Goal: Task Accomplishment & Management: Manage account settings

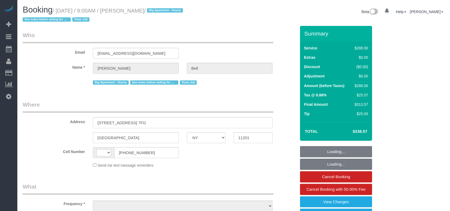
select select "NY"
select select "number:89"
select select "number:90"
select select "number:15"
select select "number:5"
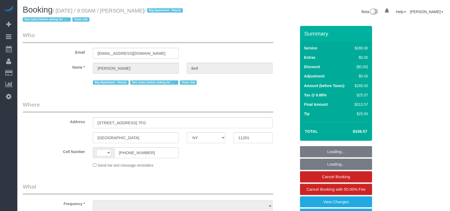
select select "number:21"
select select "270"
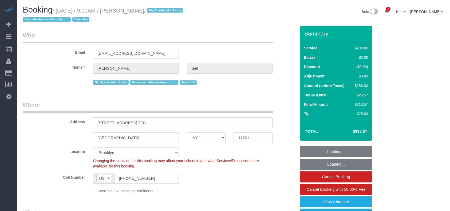
select select "string:US"
select select "object:1438"
select select "string:stripe-pm_1KXFUA4VGloSiKo7ffajs4Qi"
select select "spot1"
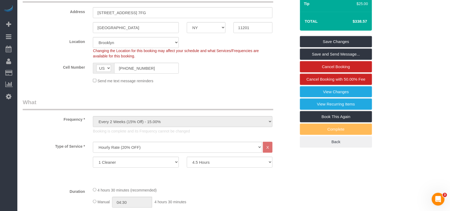
scroll to position [127, 0]
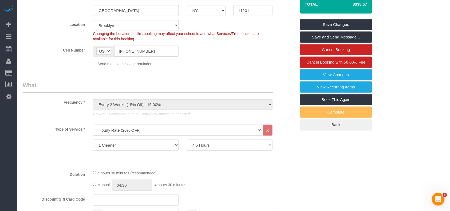
click at [293, 177] on div "Duration 4 hours 30 minutes (recommended) Manual 04:30 4 hours 30 minutes" at bounding box center [160, 180] width 282 height 21
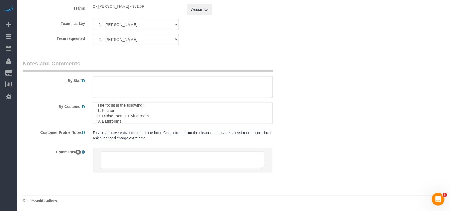
scroll to position [37, 0]
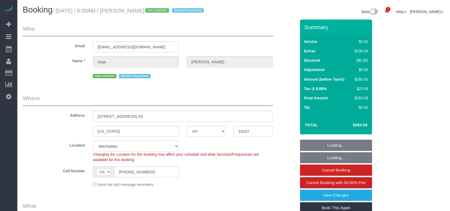
select select "NY"
select select "1"
select select "spot1"
select select "number:89"
select select "number:90"
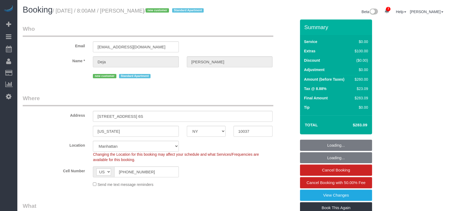
select select "number:15"
select select "number:5"
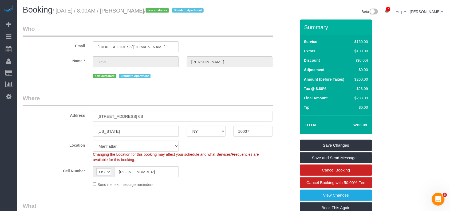
drag, startPoint x: 154, startPoint y: 11, endPoint x: 58, endPoint y: 9, distance: 96.7
click at [58, 9] on small "/ August 13, 2025 / 8:00AM / Deja Lowery / new customer Standard Apartment" at bounding box center [129, 11] width 153 height 6
copy small "August 13, 2025 / 8:00AM / Deja Lowery"
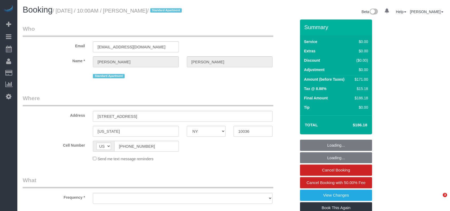
select select "NY"
select select "string:stripe-pm_1Q72c14VGloSiKo7iCZKPMYw"
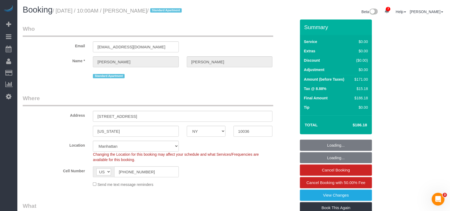
select select "number:89"
select select "number:74"
select select "number:15"
select select "number:6"
select select "object:1369"
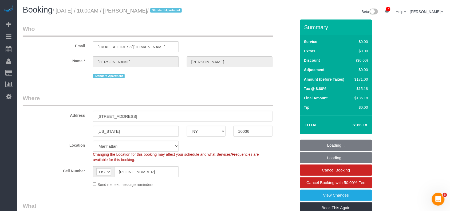
select select "2"
select select "spot1"
drag, startPoint x: 158, startPoint y: 11, endPoint x: 58, endPoint y: 10, distance: 99.4
click at [58, 10] on small "/ August 13, 2025 / 10:00AM / Sam Hutton / Standard Apartment" at bounding box center [118, 11] width 131 height 6
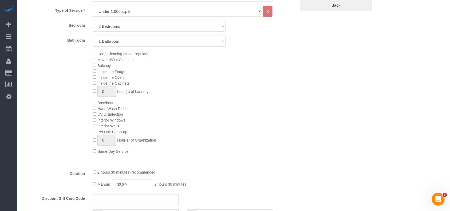
scroll to position [249, 0]
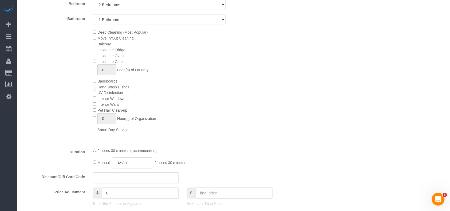
click at [208, 92] on div "Deep Cleaning (Most Popular) Move In/Out Cleaning Balcony Inside the Fridge Ins…" at bounding box center [194, 81] width 211 height 104
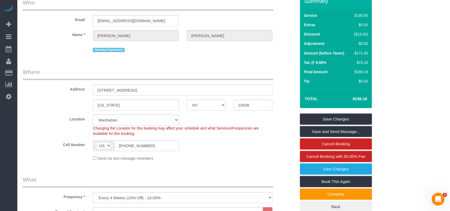
scroll to position [0, 0]
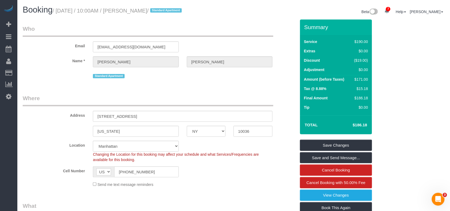
drag, startPoint x: 157, startPoint y: 10, endPoint x: 57, endPoint y: 10, distance: 99.9
click at [57, 10] on small "/ August 13, 2025 / 10:00AM / Sam Hutton / Standard Apartment" at bounding box center [118, 11] width 131 height 6
copy small "August 13, 2025 / 10:00AM / Sam Hutton"
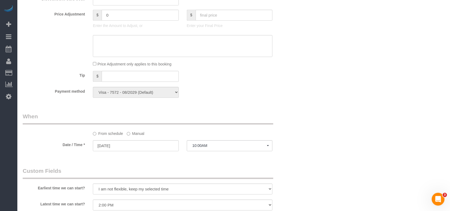
scroll to position [570, 0]
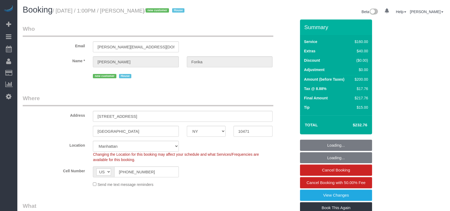
select select "NY"
select select "number:59"
select select "number:72"
select select "number:15"
select select "number:5"
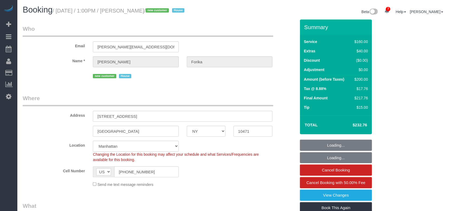
select select "string:stripe-pm_1RvWji4VGloSiKo7kX9Qp7Cw"
select select "spot1"
select select "object:1351"
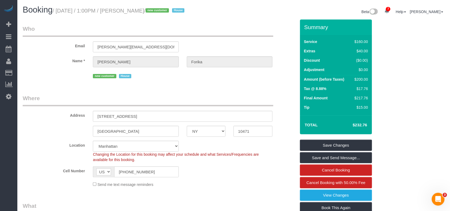
drag, startPoint x: 157, startPoint y: 12, endPoint x: 126, endPoint y: 12, distance: 31.8
click at [126, 12] on small "/ August 13, 2025 / 1:00PM / Esther Forika / new customer House" at bounding box center [120, 11] width 134 height 6
click at [328, 196] on link "View Changes" at bounding box center [336, 195] width 72 height 11
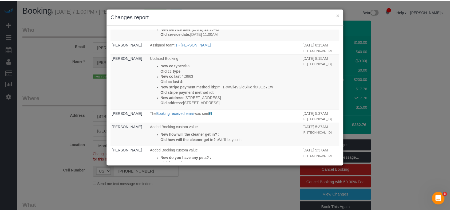
scroll to position [142, 0]
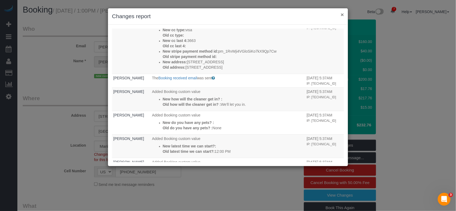
click at [341, 16] on button "×" at bounding box center [342, 15] width 3 height 6
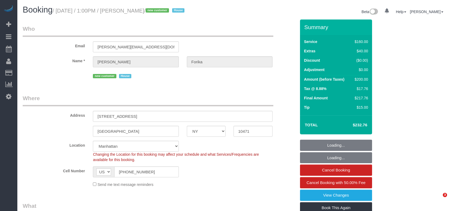
select select "NY"
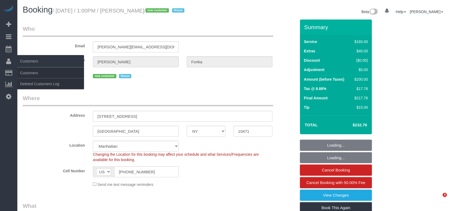
select select "object:693"
select select "string:stripe-pm_1RvWji4VGloSiKo7kX9Qp7Cw"
select select "object:778"
select select "number:59"
select select "number:72"
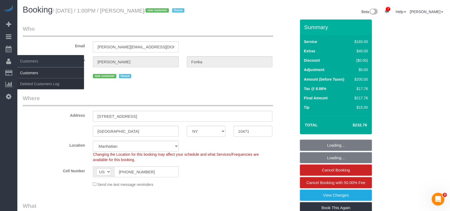
select select "number:15"
select select "number:5"
select select "spot1"
click at [34, 72] on link "Customers" at bounding box center [50, 73] width 67 height 11
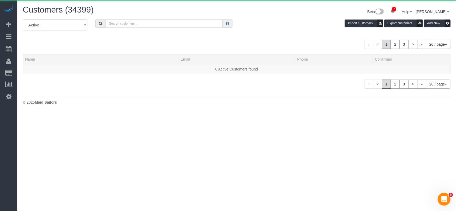
click at [126, 23] on input "text" at bounding box center [164, 24] width 117 height 8
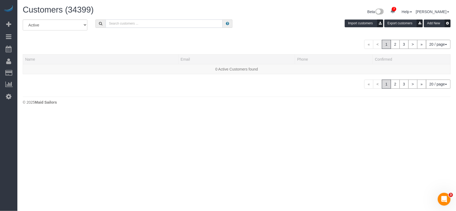
paste input "Esther Forika"
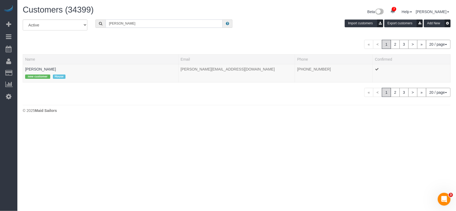
type input "Esther Forika"
click at [42, 70] on link "Esther Forika" at bounding box center [40, 69] width 31 height 4
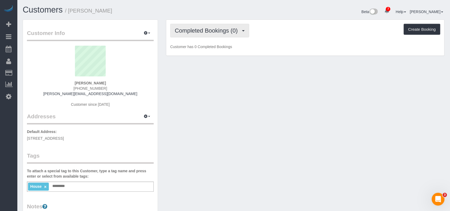
click at [217, 31] on span "Completed Bookings (0)" at bounding box center [208, 30] width 66 height 7
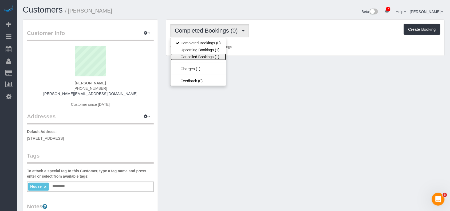
click at [218, 56] on link "Cancelled Bookings (1)" at bounding box center [199, 56] width 56 height 7
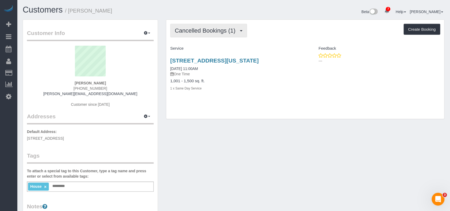
click at [207, 32] on span "Cancelled Bookings (1)" at bounding box center [206, 30] width 63 height 7
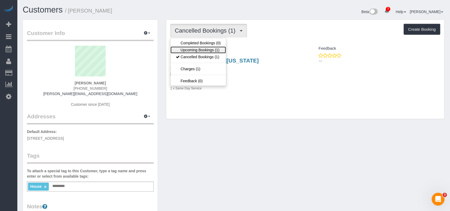
click at [207, 50] on link "Upcoming Bookings (1)" at bounding box center [199, 49] width 56 height 7
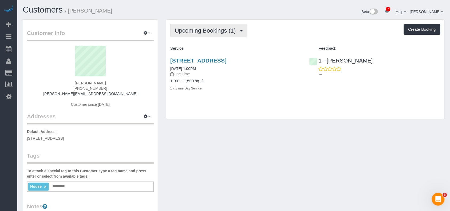
click at [209, 32] on span "Upcoming Bookings (1)" at bounding box center [207, 30] width 64 height 7
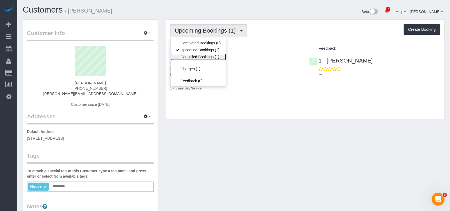
click at [213, 54] on link "Cancelled Bookings (1)" at bounding box center [199, 56] width 56 height 7
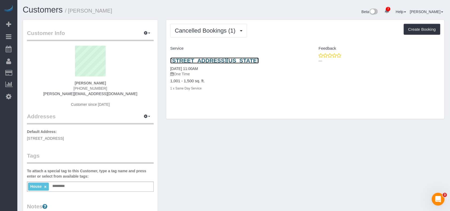
click at [200, 58] on link "232 W 260th St, New York, NY 10471" at bounding box center [214, 60] width 89 height 6
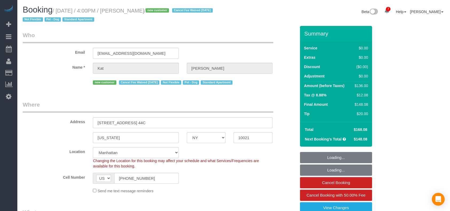
select select "NY"
select select "1"
select select "spot1"
select select "number:89"
select select "number:90"
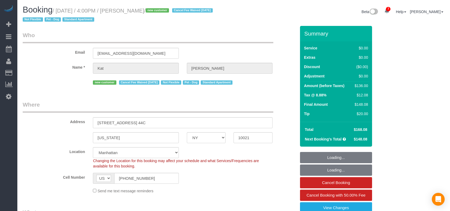
select select "number:13"
select select "number:5"
click at [58, 10] on small "/ [DATE] / 4:00PM / [PERSON_NAME] / new customer Cancel Fee Waived [DATE] Not F…" at bounding box center [119, 15] width 192 height 15
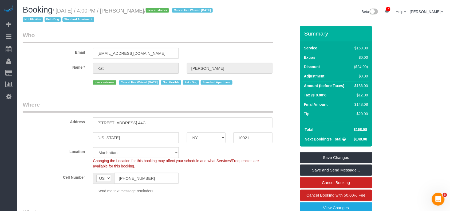
drag, startPoint x: 234, startPoint y: 98, endPoint x: 151, endPoint y: 50, distance: 96.1
click at [229, 182] on div "Cell Number AF AL DZ AD AO AI AQ AG AR AM AW AU AT AZ BS BH BD BB BY BE BZ BJ B…" at bounding box center [160, 178] width 282 height 11
drag, startPoint x: 161, startPoint y: 120, endPoint x: 52, endPoint y: 120, distance: 109.0
click at [52, 120] on div "Address [STREET_ADDRESS] 44C" at bounding box center [160, 115] width 282 height 28
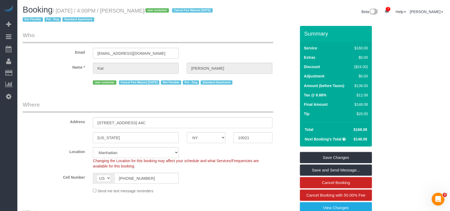
click at [247, 191] on div "Send me text message reminders" at bounding box center [183, 191] width 188 height 6
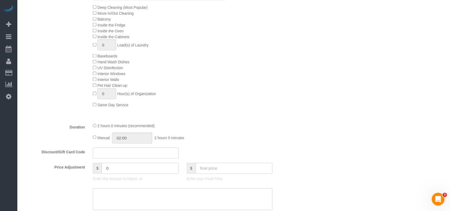
scroll to position [285, 0]
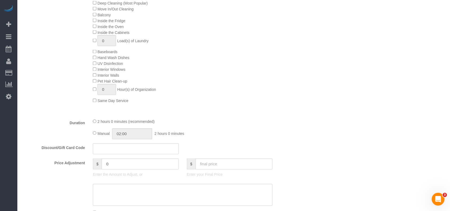
click at [285, 115] on fieldset "What Frequency * One Time Weekly (20% Off) - 20.00% Every 2 Weeks (15% Off) - 1…" at bounding box center [160, 87] width 274 height 327
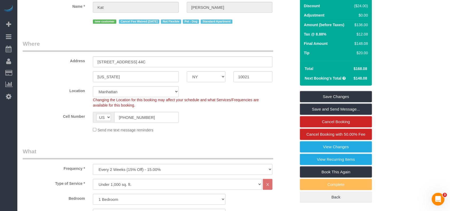
scroll to position [25, 0]
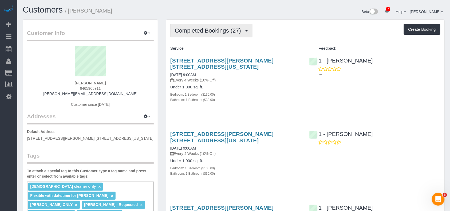
click at [214, 34] on button "Completed Bookings (27)" at bounding box center [211, 31] width 82 height 14
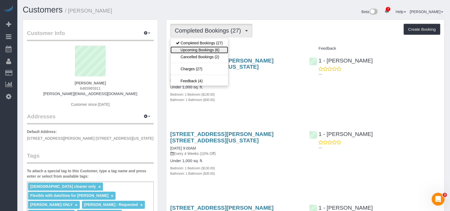
click at [212, 49] on link "Upcoming Bookings (6)" at bounding box center [200, 49] width 58 height 7
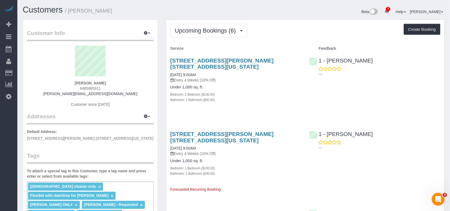
scroll to position [36, 0]
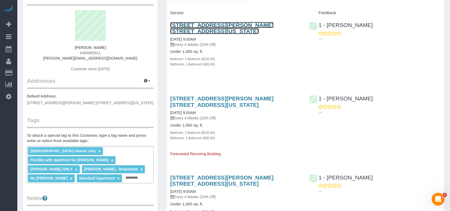
click at [198, 25] on link "[STREET_ADDRESS][PERSON_NAME] [STREET_ADDRESS][US_STATE]" at bounding box center [221, 28] width 103 height 12
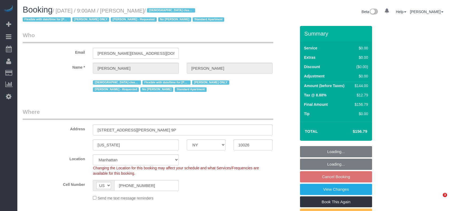
select select "NY"
select select "1"
select select "number:57"
select select "number:74"
select select "number:15"
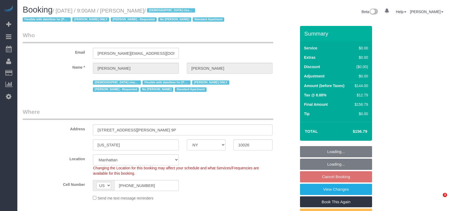
select select "number:5"
select select "object:957"
select select "string:stripe-pm_1RcBTe4VGloSiKo7VQKAoqvK"
select select "1"
select select "spot2"
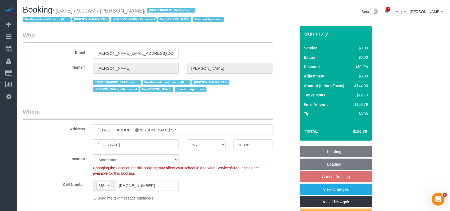
drag, startPoint x: 175, startPoint y: 11, endPoint x: 23, endPoint y: 32, distance: 153.2
click at [58, 10] on small "/ August 16, 2025 / 9:00AM / Theda Jackson-Mau / Female cleaner only Flexible w…" at bounding box center [124, 15] width 203 height 15
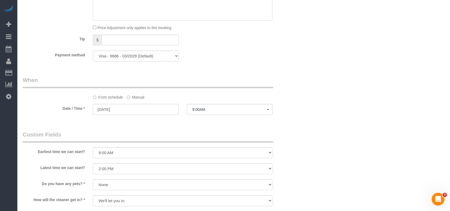
scroll to position [498, 0]
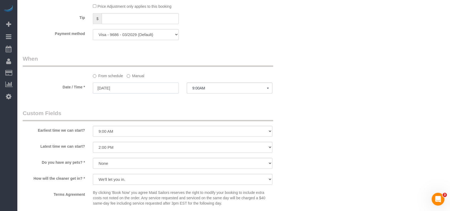
click at [129, 92] on input "08/16/2025" at bounding box center [136, 88] width 86 height 11
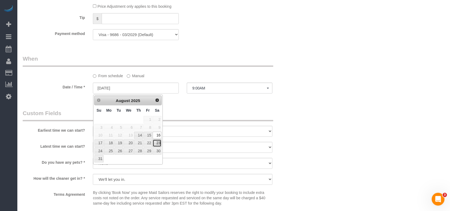
click at [156, 145] on link "23" at bounding box center [157, 142] width 9 height 7
type input "08/23/2025"
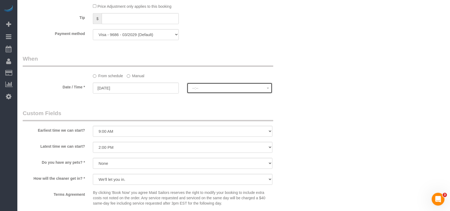
click at [210, 91] on button "--:--" at bounding box center [230, 88] width 86 height 11
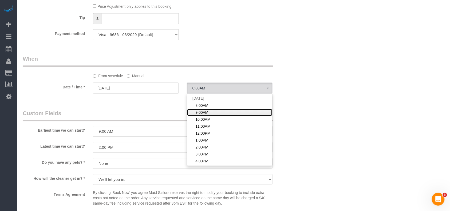
click at [207, 112] on span "9:00AM" at bounding box center [202, 112] width 13 height 5
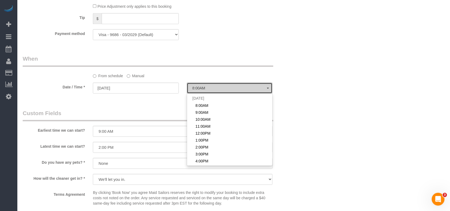
select select "spot60"
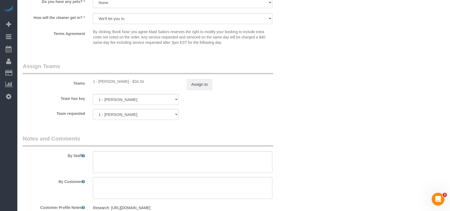
scroll to position [712, 0]
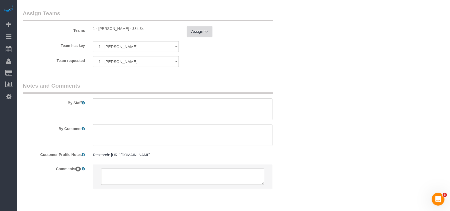
click at [199, 36] on button "Assign to" at bounding box center [200, 31] width 26 height 11
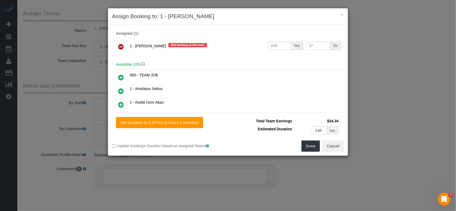
click at [123, 45] on icon at bounding box center [121, 47] width 6 height 6
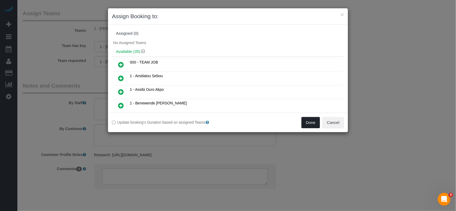
click at [309, 126] on button "Done" at bounding box center [310, 122] width 19 height 11
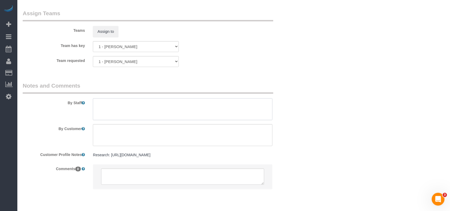
click at [132, 104] on textarea at bounding box center [183, 109] width 180 height 22
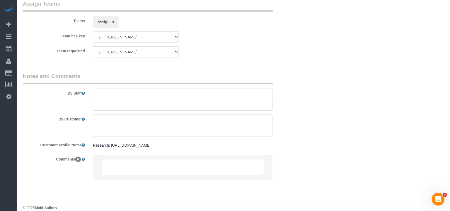
scroll to position [730, 0]
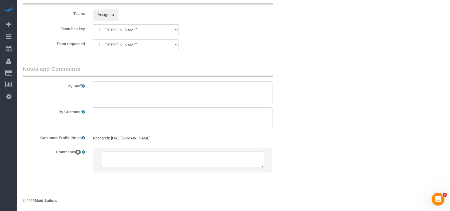
click at [125, 164] on textarea at bounding box center [182, 160] width 163 height 17
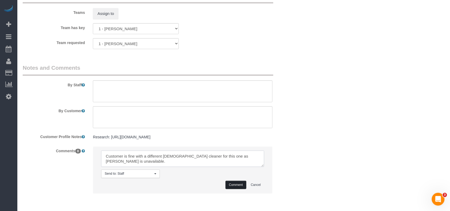
type textarea "Customer is fine with a different female cleaner for this one as Ingrid is unav…"
click at [230, 184] on button "Comment" at bounding box center [236, 185] width 21 height 8
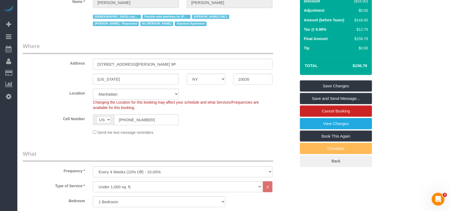
scroll to position [71, 0]
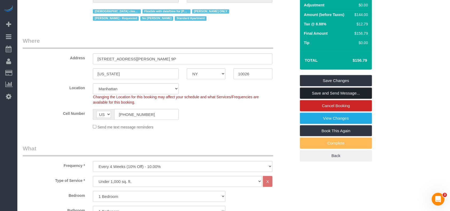
click at [316, 94] on link "Save and Send Message..." at bounding box center [336, 93] width 72 height 11
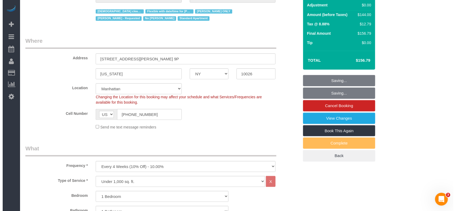
scroll to position [0, 0]
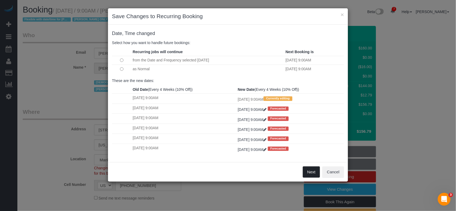
click at [313, 172] on button "Next" at bounding box center [311, 171] width 17 height 11
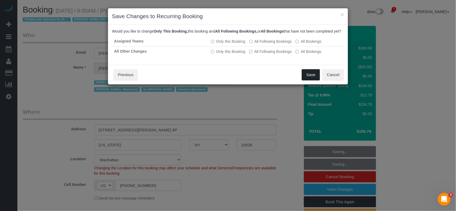
click at [313, 80] on button "Save" at bounding box center [311, 74] width 18 height 11
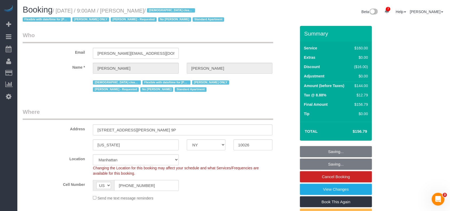
click at [278, 92] on div "Female cleaner only Flexible with date/time for Ingrid Ingrid Malasi ONLY Ingri…" at bounding box center [160, 85] width 282 height 15
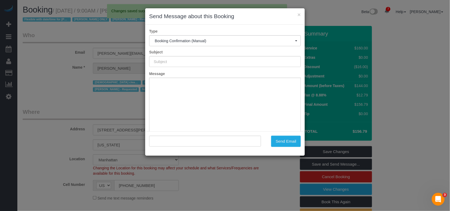
type input "Cleaning Confirmed for 08/23/2025 at 9:00am"
type input ""Theda Jackson-Mau" <theda.tarot@yahoo.com>"
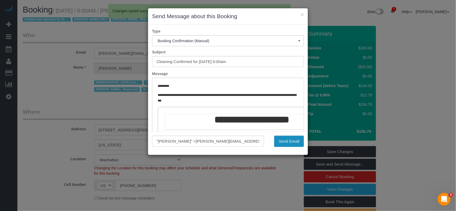
click at [290, 143] on button "Send Email" at bounding box center [289, 141] width 30 height 11
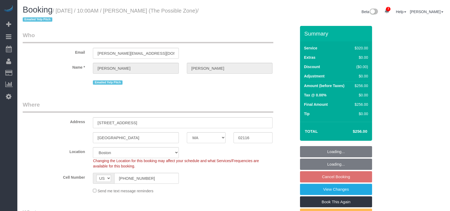
select select "MA"
select select "spot3"
select select "number:89"
select select "number:90"
select select "number:15"
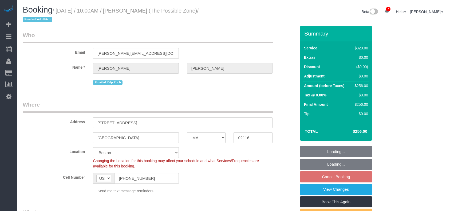
select select "number:7"
select select "object:986"
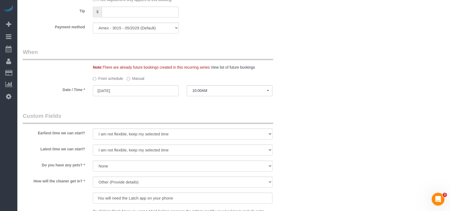
scroll to position [392, 0]
click at [143, 95] on input "08/18/2025" at bounding box center [136, 90] width 86 height 11
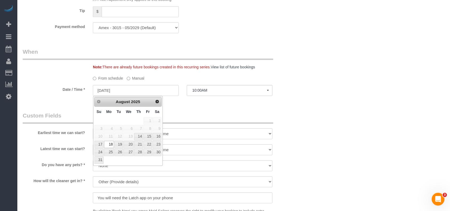
click at [207, 110] on div "Who Email l.boudreau@comcast.net Name * Dora Boudreau Emailed Yelp Pitch Where …" at bounding box center [160, 36] width 282 height 804
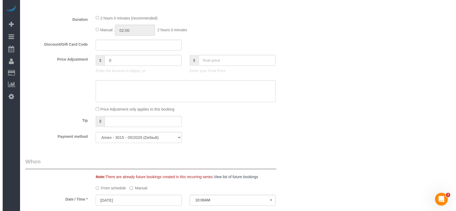
scroll to position [0, 0]
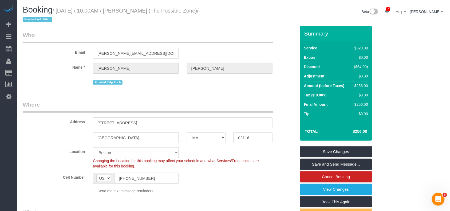
click at [369, 135] on td "$256.00" at bounding box center [352, 131] width 35 height 13
click at [342, 164] on link "Save and Send Message..." at bounding box center [336, 164] width 72 height 11
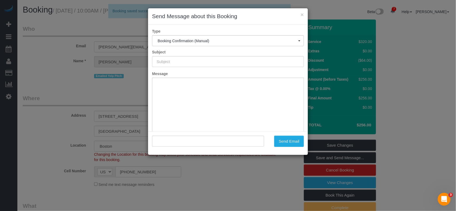
type input "Cleaning Confirmed for 08/18/2025 at 10:00am"
type input ""Dora Boudreau" <l.boudreau@comcast.net>"
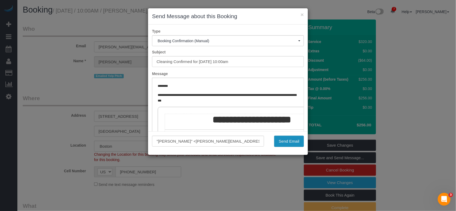
click at [295, 142] on button "Send Email" at bounding box center [289, 141] width 30 height 11
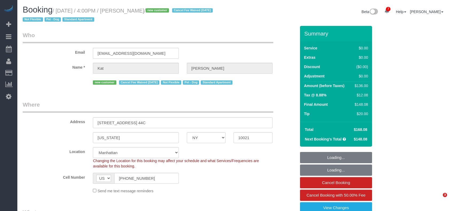
select select "NY"
select select "1"
select select "spot1"
select select "number:89"
select select "number:90"
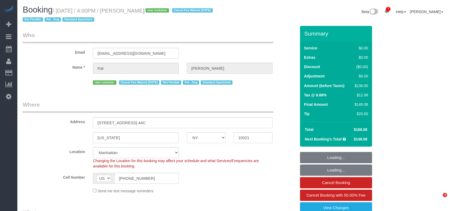
select select "number:13"
select select "number:5"
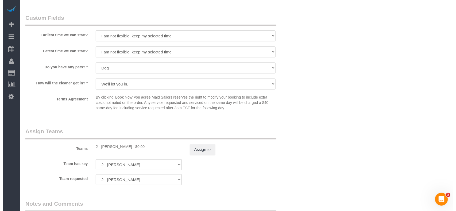
scroll to position [605, 0]
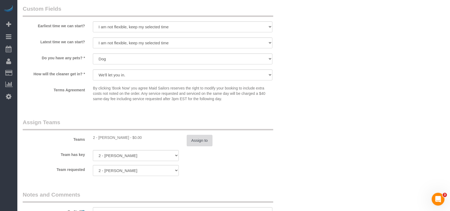
click at [193, 142] on button "Assign to" at bounding box center [200, 140] width 26 height 11
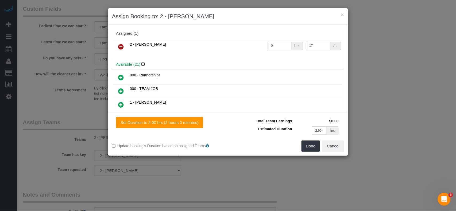
click at [120, 46] on icon at bounding box center [121, 47] width 6 height 6
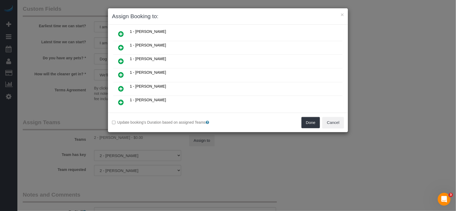
scroll to position [142, 0]
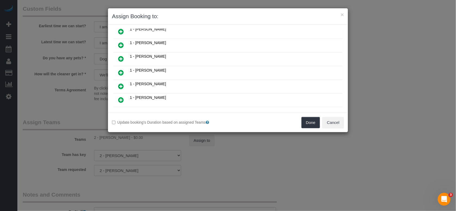
click at [120, 59] on icon at bounding box center [121, 59] width 6 height 6
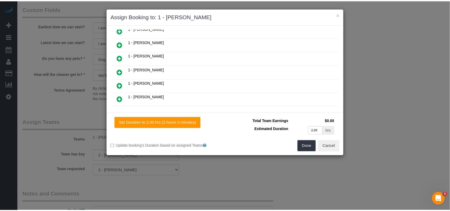
scroll to position [155, 0]
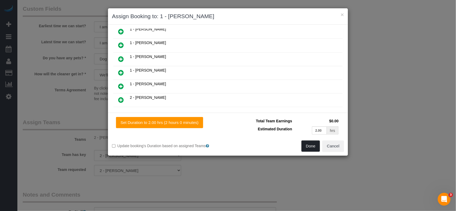
click at [307, 152] on button "Done" at bounding box center [310, 146] width 19 height 11
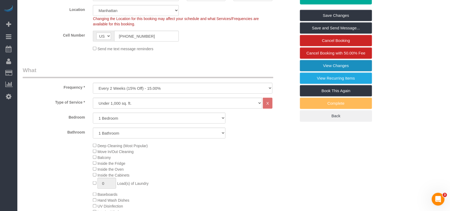
scroll to position [107, 0]
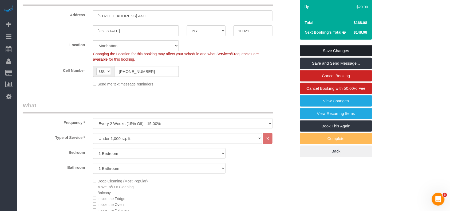
click at [323, 50] on link "Save Changes" at bounding box center [336, 50] width 72 height 11
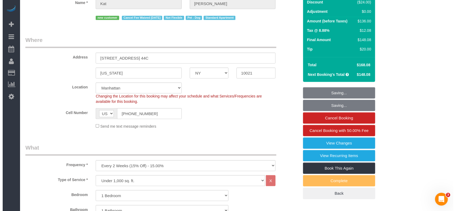
scroll to position [0, 0]
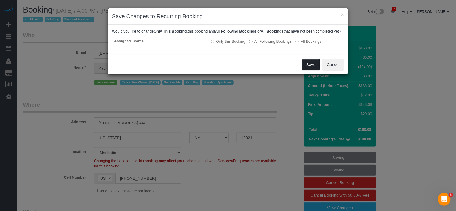
click at [308, 70] on button "Save" at bounding box center [311, 64] width 18 height 11
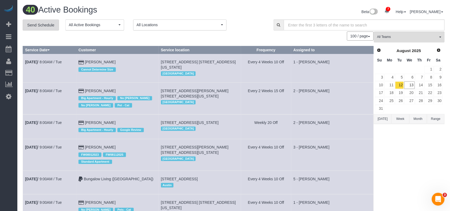
click at [51, 25] on link "Send Schedule" at bounding box center [41, 25] width 36 height 11
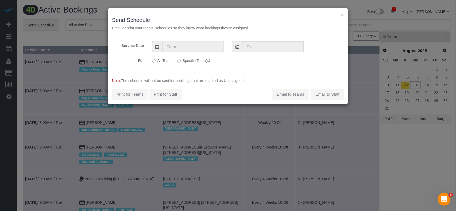
click at [194, 50] on input "text" at bounding box center [193, 46] width 62 height 11
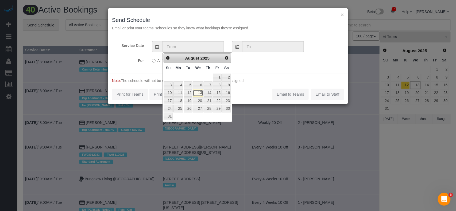
click at [199, 95] on link "13" at bounding box center [198, 92] width 10 height 7
type input "[DATE]"
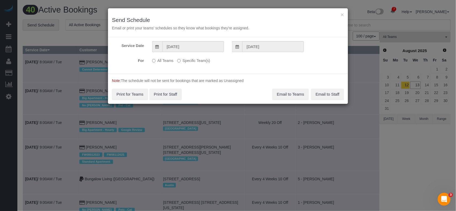
click at [193, 61] on label "Specific Team(s)" at bounding box center [193, 59] width 33 height 7
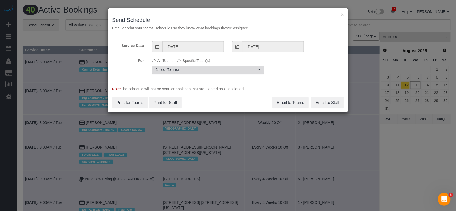
click at [193, 71] on span "Choose Team(s)" at bounding box center [206, 70] width 102 height 5
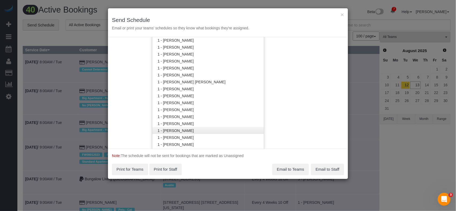
scroll to position [179, 0]
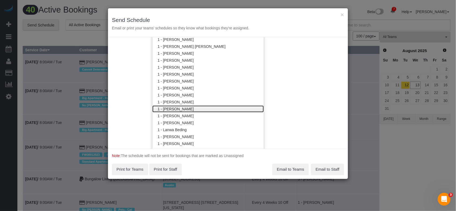
click at [182, 111] on link "1 - [PERSON_NAME]" at bounding box center [207, 109] width 111 height 7
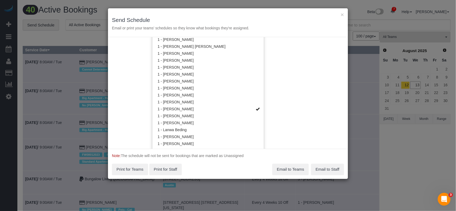
click at [281, 98] on div "Service Date [DATE] [DATE] For All Teams Specific Team(s) 1 - [PERSON_NAME] Tea…" at bounding box center [228, 93] width 240 height 112
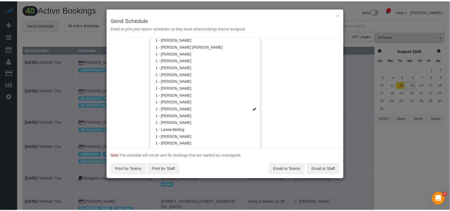
scroll to position [0, 0]
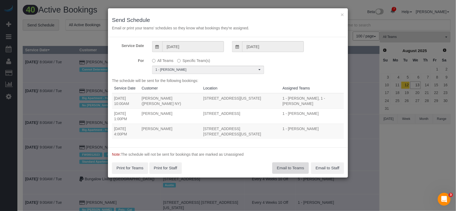
click at [293, 162] on button "Email to Teams" at bounding box center [290, 167] width 36 height 11
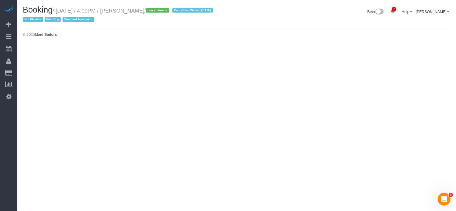
select select "NY"
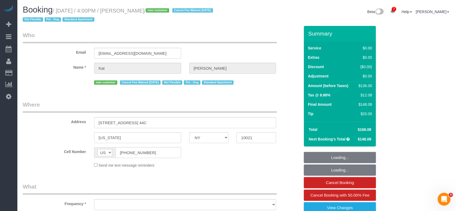
select select "object:5260"
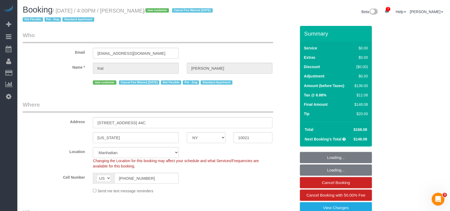
select select "string:stripe-pm_1ReiOj4VGloSiKo7TxkeOL8F"
select select "1"
select select "object:5367"
select select "number:89"
select select "number:90"
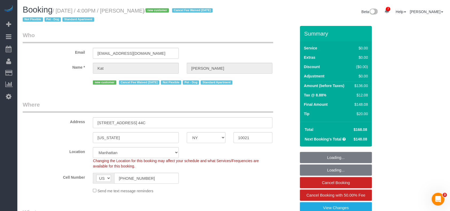
select select "number:13"
select select "number:5"
select select "1"
select select "spot40"
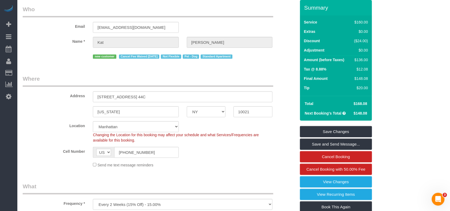
scroll to position [25, 0]
